Goal: Transaction & Acquisition: Purchase product/service

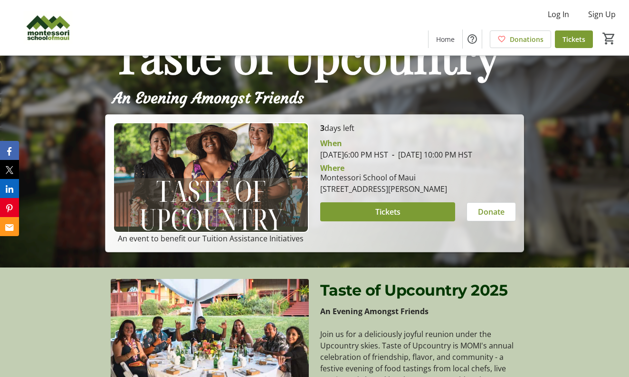
scroll to position [112, 0]
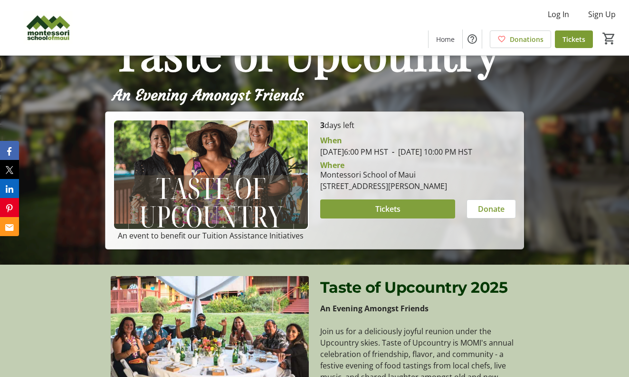
click at [387, 214] on span "Tickets" at bounding box center [388, 208] width 25 height 11
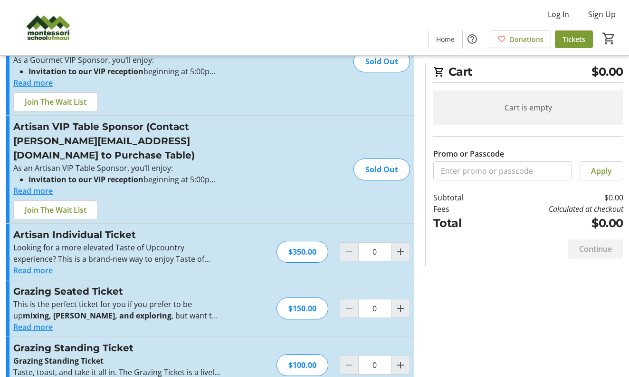
scroll to position [70, 0]
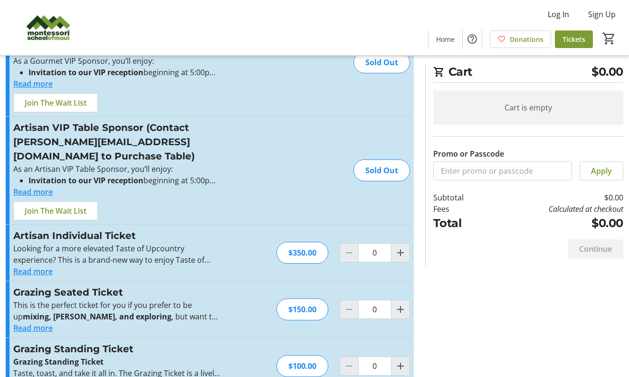
click at [32, 322] on button "Read more" at bounding box center [32, 327] width 39 height 11
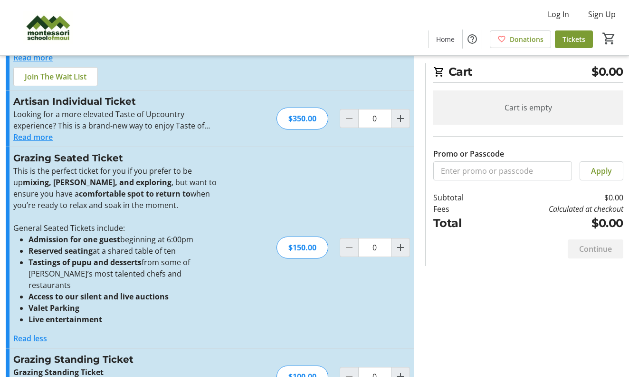
scroll to position [203, 0]
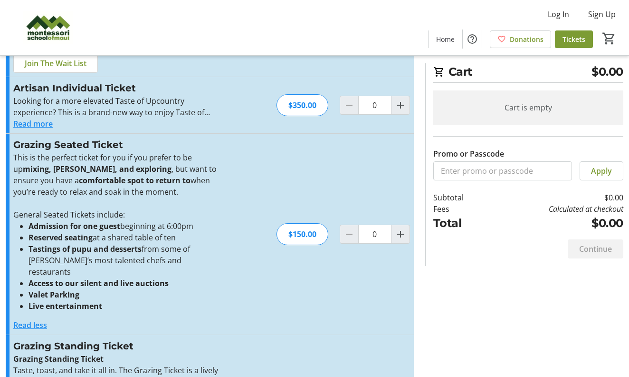
scroll to position [217, 0]
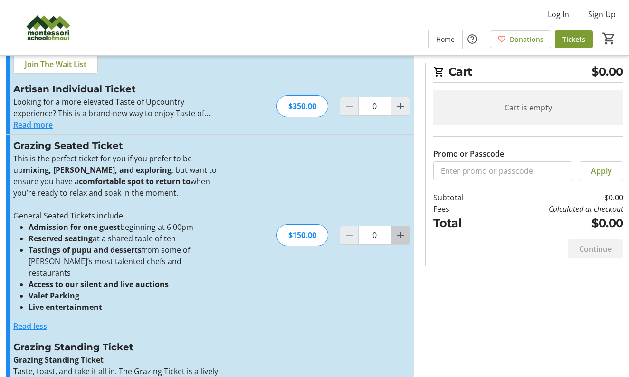
click at [399, 229] on mat-icon "Increment by one" at bounding box center [400, 234] width 11 height 11
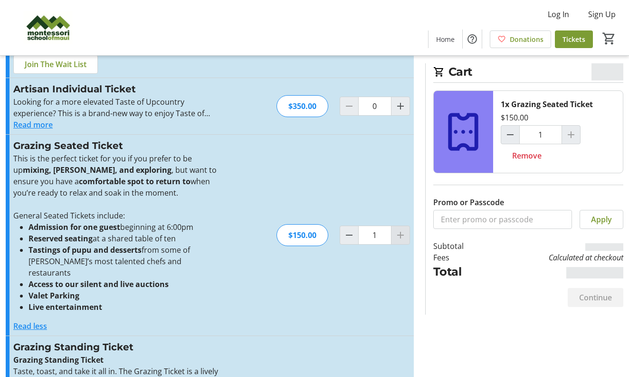
click at [399, 225] on div at bounding box center [400, 234] width 19 height 19
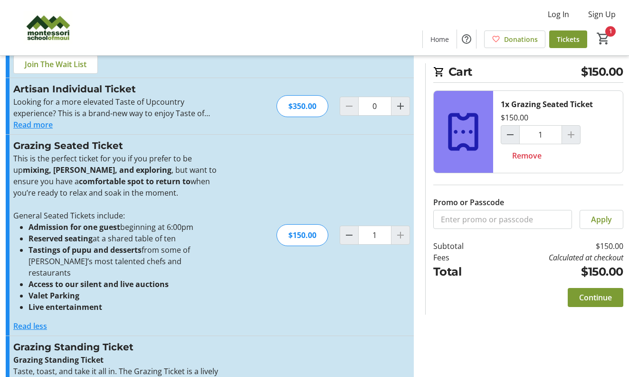
click at [398, 225] on div at bounding box center [400, 234] width 19 height 19
click at [396, 225] on div at bounding box center [400, 234] width 19 height 19
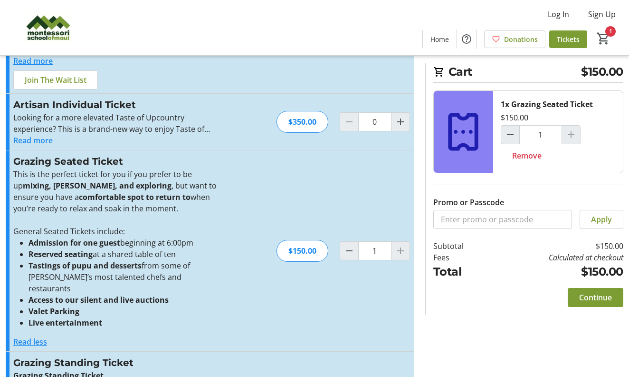
scroll to position [197, 0]
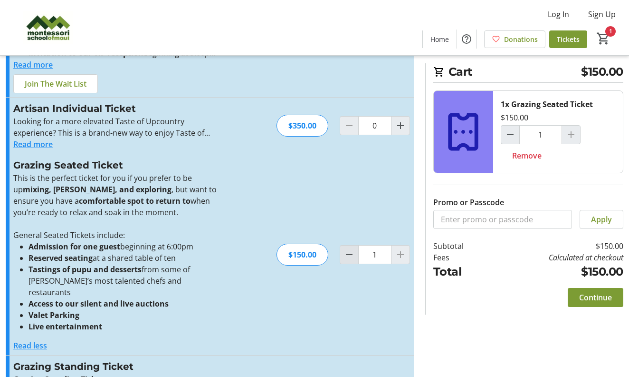
click at [351, 249] on mat-icon "Decrement by one" at bounding box center [349, 254] width 11 height 11
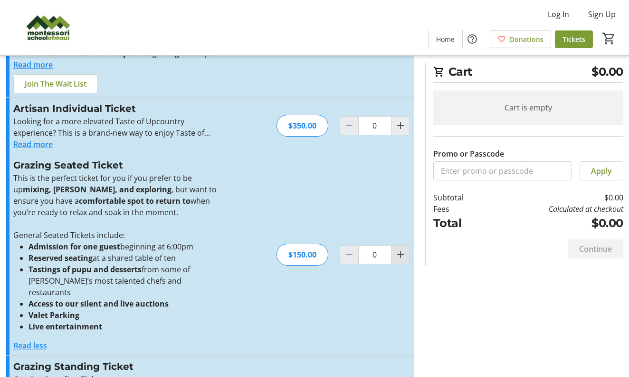
click at [397, 249] on mat-icon "Increment by one" at bounding box center [400, 254] width 11 height 11
click at [397, 245] on div at bounding box center [400, 254] width 19 height 19
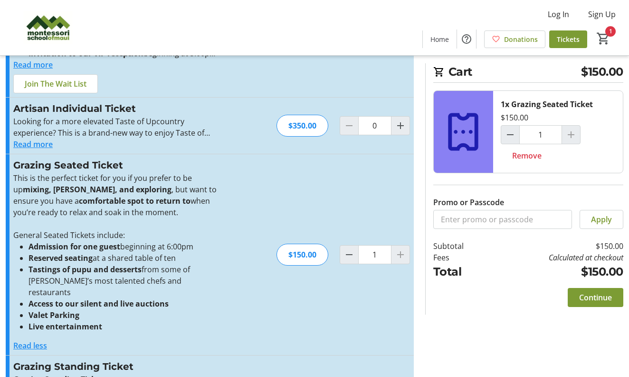
click at [572, 137] on div at bounding box center [571, 134] width 19 height 19
click at [347, 249] on mat-icon "Decrement by one" at bounding box center [349, 254] width 11 height 11
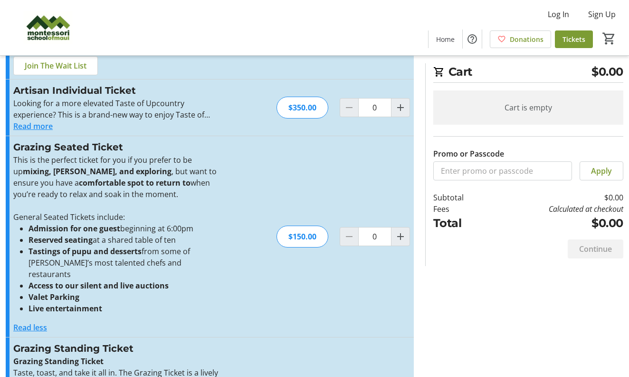
scroll to position [212, 0]
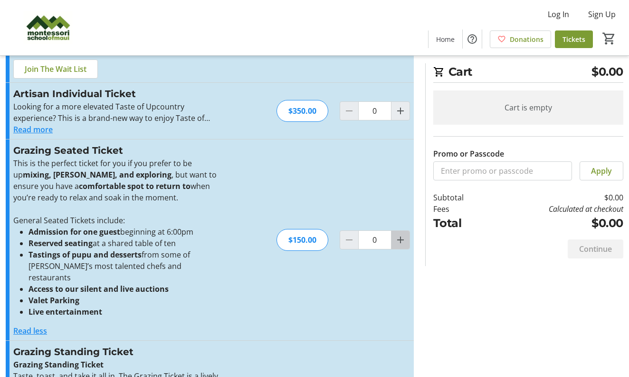
click at [402, 234] on mat-icon "Increment by one" at bounding box center [400, 239] width 11 height 11
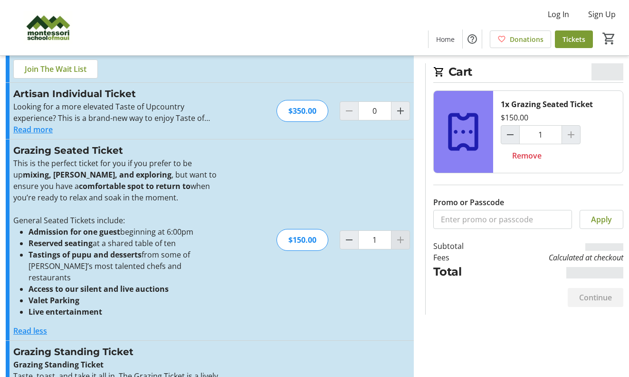
click at [402, 230] on div at bounding box center [400, 239] width 19 height 19
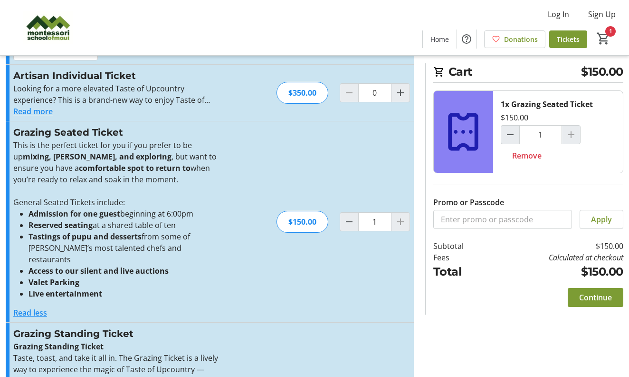
scroll to position [257, 0]
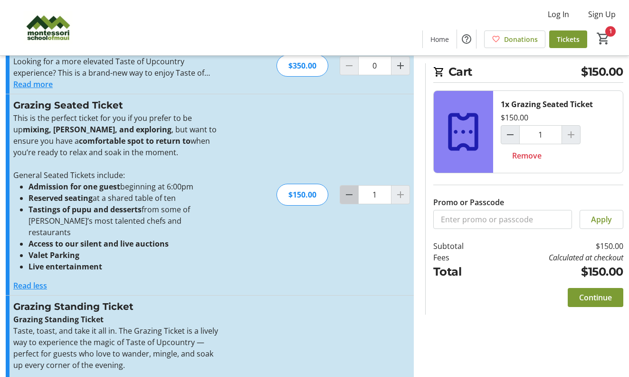
click at [348, 189] on mat-icon "Decrement by one" at bounding box center [349, 194] width 11 height 11
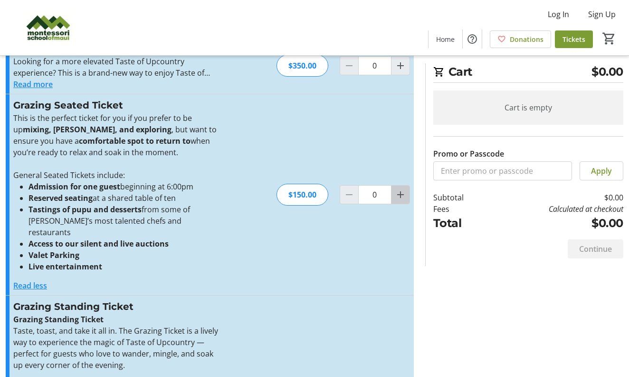
click at [396, 189] on mat-icon "Increment by one" at bounding box center [400, 194] width 11 height 11
type input "1"
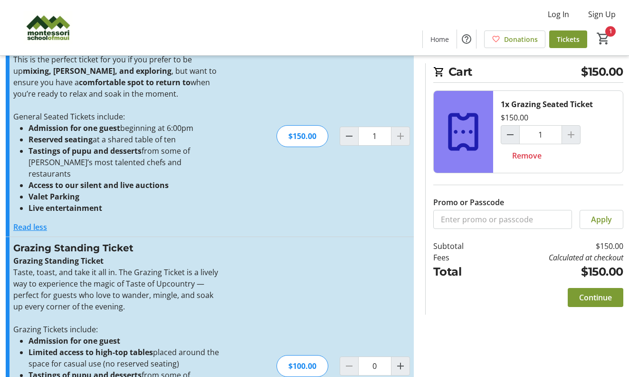
scroll to position [318, 0]
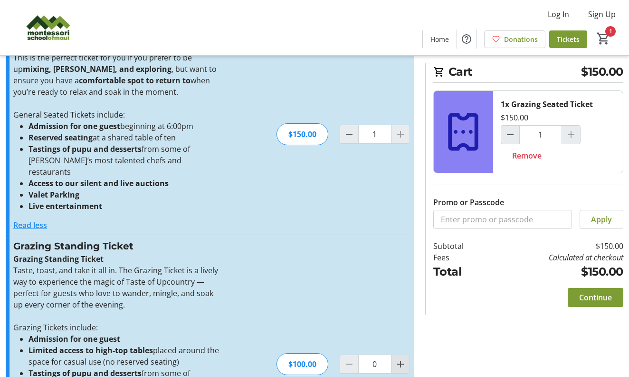
click at [398, 358] on mat-icon "Increment by one" at bounding box center [400, 363] width 11 height 11
type input "2"
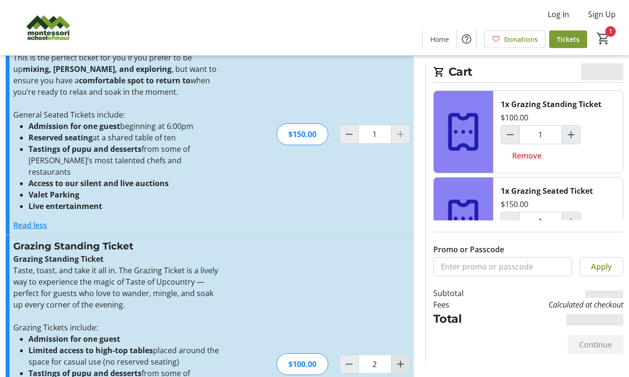
type input "2"
click at [398, 358] on mat-icon "Increment by one" at bounding box center [400, 363] width 11 height 11
type input "3"
click at [348, 358] on mat-icon "Decrement by one" at bounding box center [349, 363] width 11 height 11
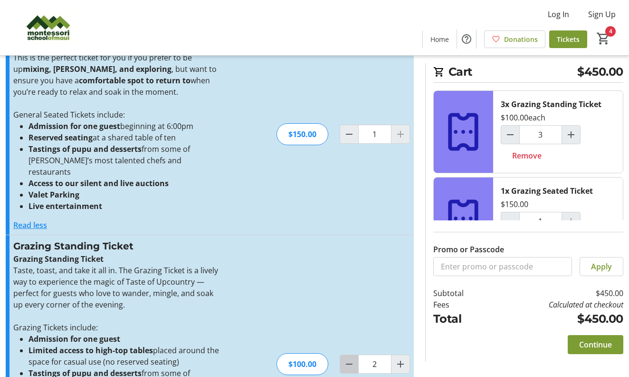
click at [348, 358] on mat-icon "Decrement by one" at bounding box center [349, 363] width 11 height 11
type input "0"
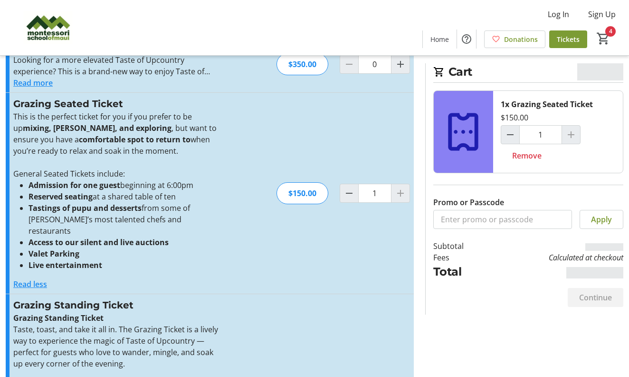
scroll to position [243, 0]
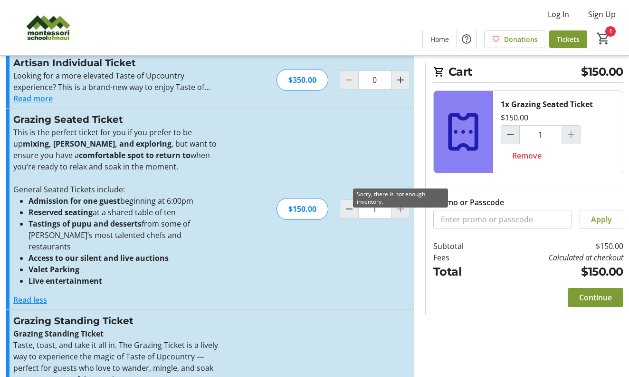
click at [400, 199] on div at bounding box center [400, 208] width 19 height 19
click at [399, 199] on div at bounding box center [400, 208] width 19 height 19
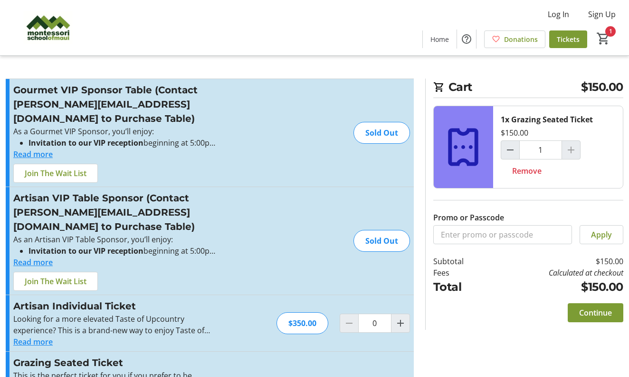
scroll to position [0, 0]
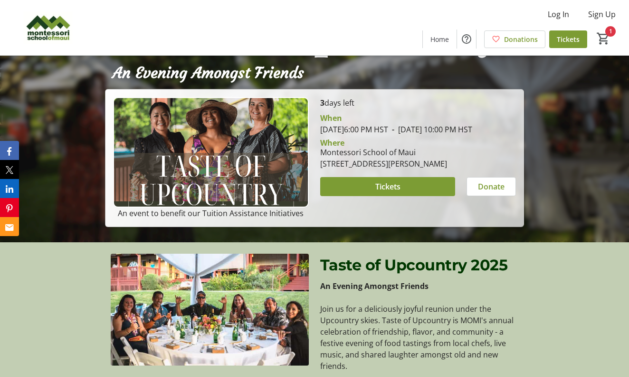
scroll to position [135, 0]
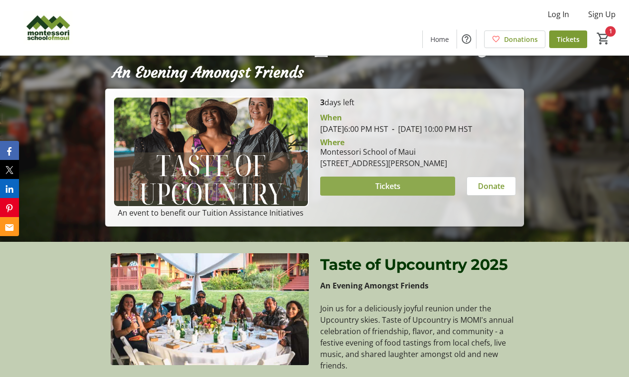
click at [378, 192] on span "Tickets" at bounding box center [388, 185] width 25 height 11
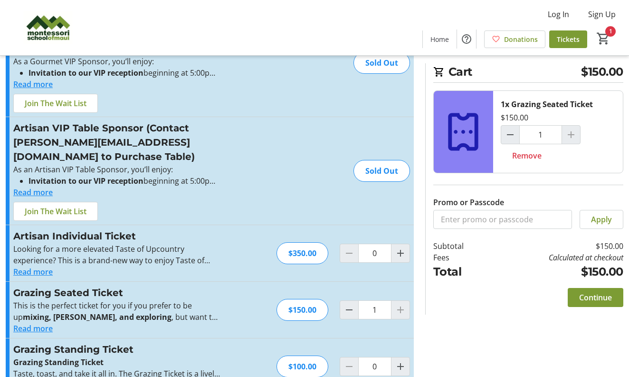
scroll to position [70, 0]
click at [397, 300] on div at bounding box center [400, 309] width 19 height 19
click at [350, 303] on mat-icon "Decrement by one" at bounding box center [349, 308] width 11 height 11
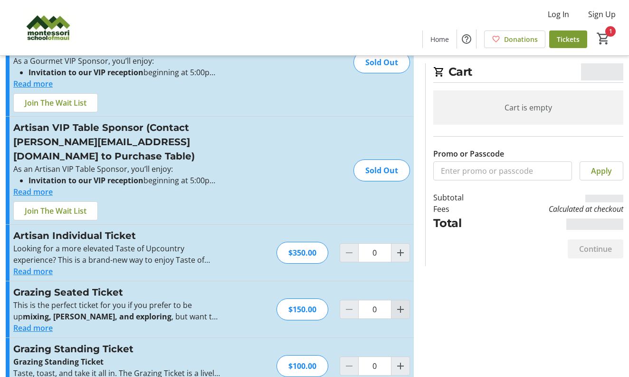
click at [397, 303] on mat-icon "Increment by one" at bounding box center [400, 308] width 11 height 11
type input "1"
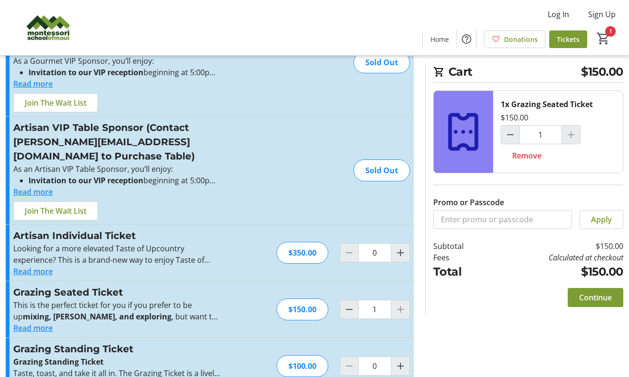
click at [42, 265] on button "Read more" at bounding box center [32, 270] width 39 height 11
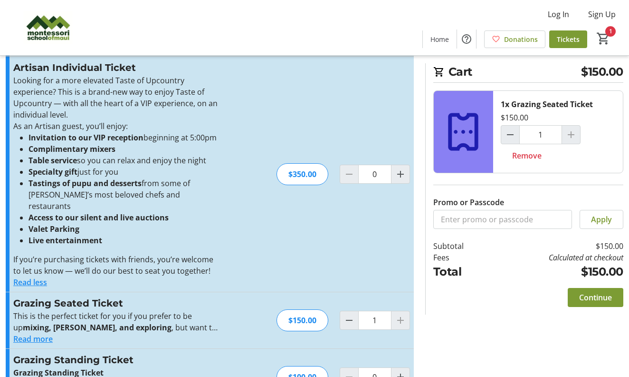
scroll to position [238, 0]
click at [402, 311] on div at bounding box center [400, 320] width 19 height 19
click at [397, 311] on div at bounding box center [400, 320] width 19 height 19
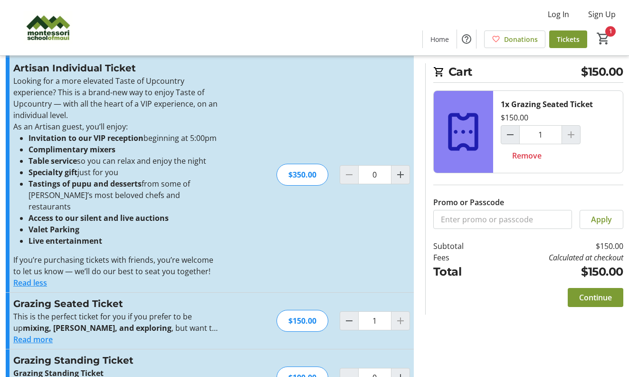
click at [397, 311] on div at bounding box center [400, 320] width 19 height 19
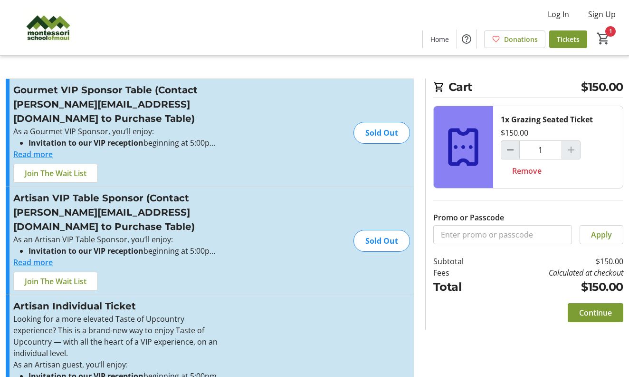
scroll to position [0, 0]
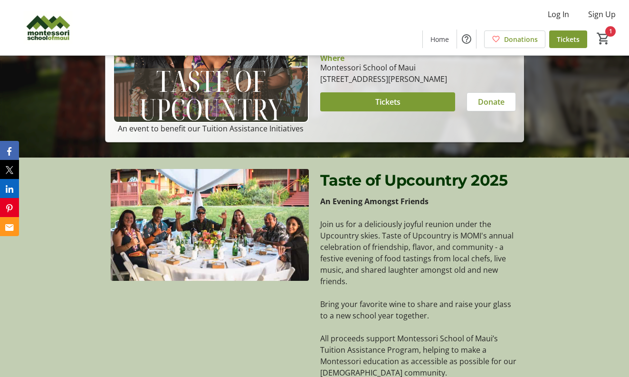
scroll to position [252, 0]
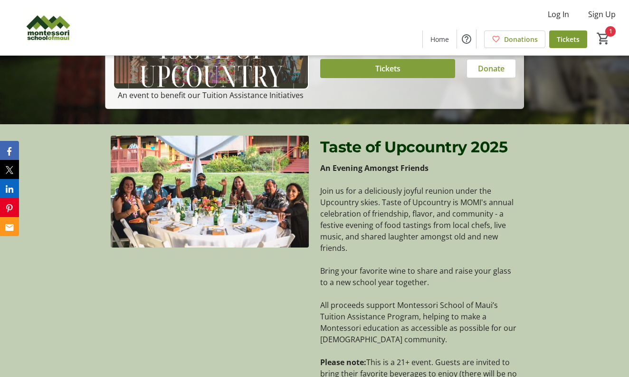
click at [352, 80] on span at bounding box center [387, 68] width 135 height 23
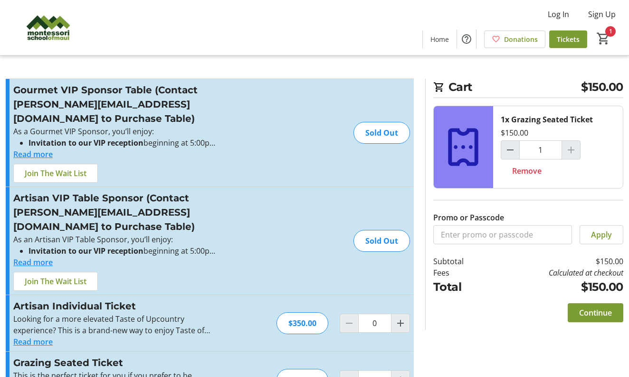
scroll to position [4, 0]
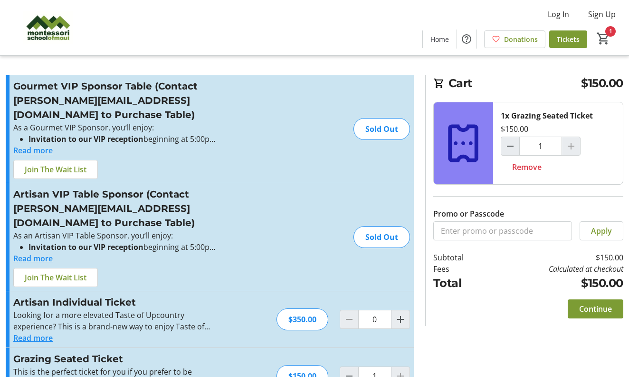
click at [33, 145] on button "Read more" at bounding box center [32, 150] width 39 height 11
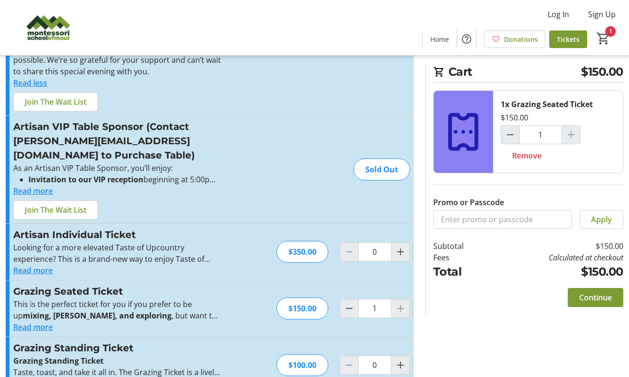
scroll to position [261, 0]
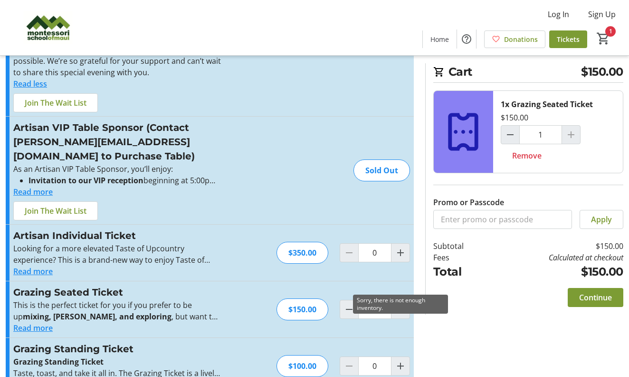
click at [399, 300] on div at bounding box center [400, 309] width 19 height 19
click at [400, 247] on mat-icon "Increment by one" at bounding box center [400, 252] width 11 height 11
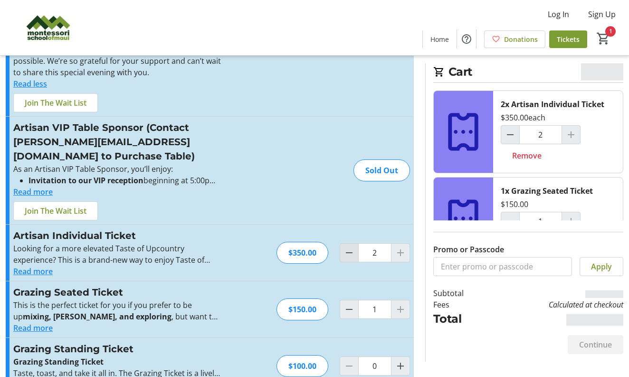
click at [349, 247] on mat-icon "Decrement by one" at bounding box center [349, 252] width 11 height 11
type input "1"
click at [348, 247] on mat-icon "Decrement by one" at bounding box center [349, 252] width 11 height 11
type input "0"
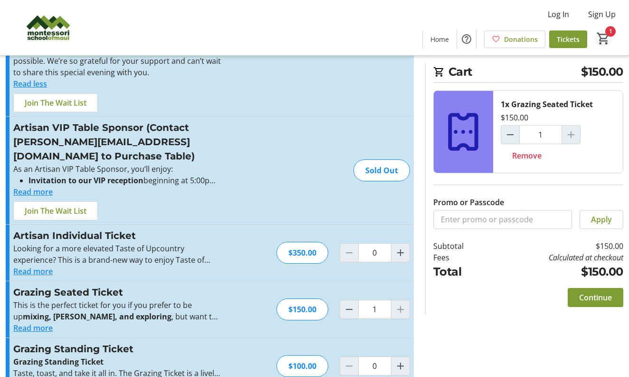
click at [609, 33] on mat-icon "1" at bounding box center [604, 38] width 14 height 14
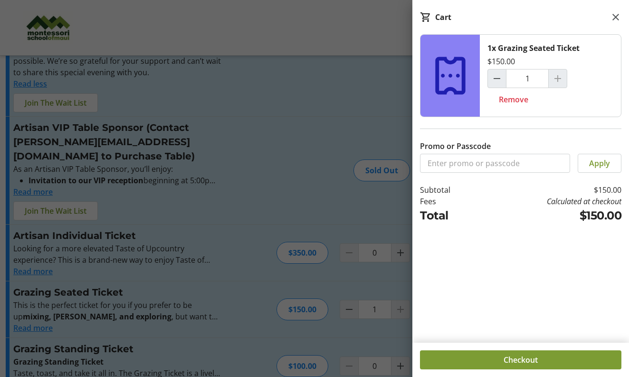
click at [555, 82] on div at bounding box center [558, 78] width 19 height 19
click at [214, 303] on div at bounding box center [314, 72] width 629 height 666
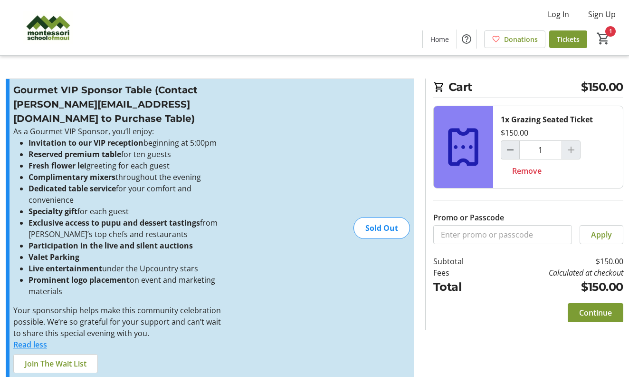
scroll to position [0, 0]
